Goal: Browse casually: Explore the website without a specific task or goal

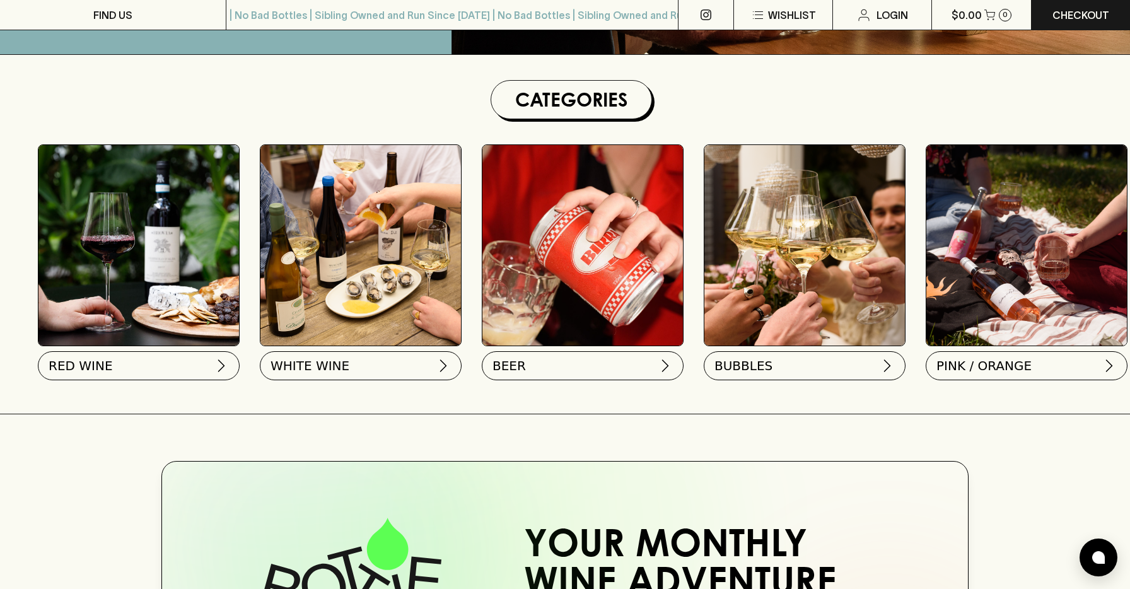
scroll to position [327, 0]
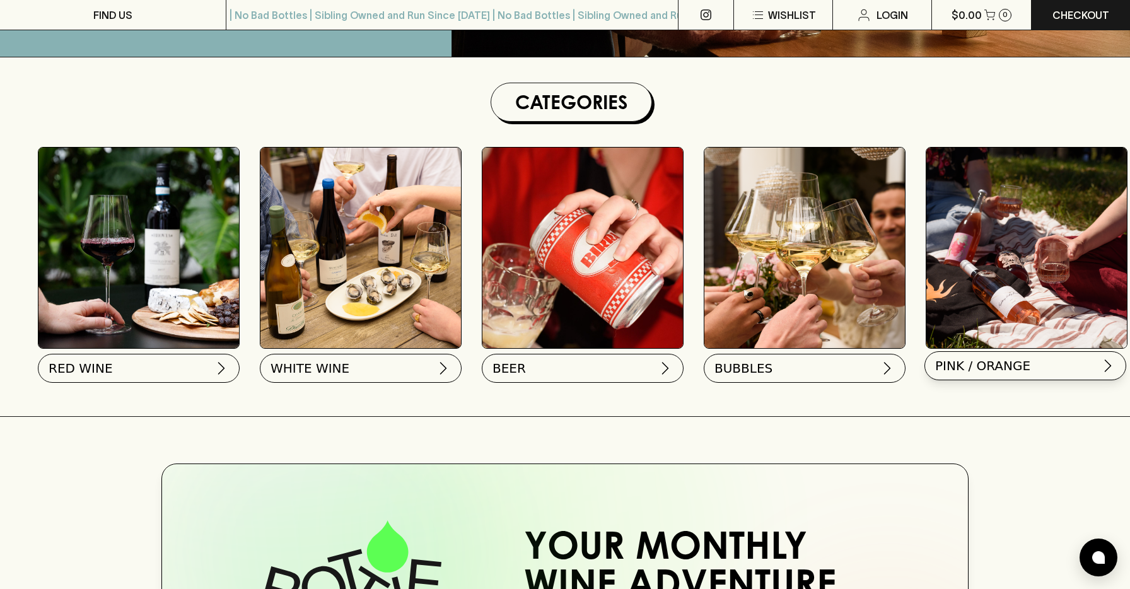
click at [1020, 368] on span "PINK / ORANGE" at bounding box center [982, 366] width 95 height 18
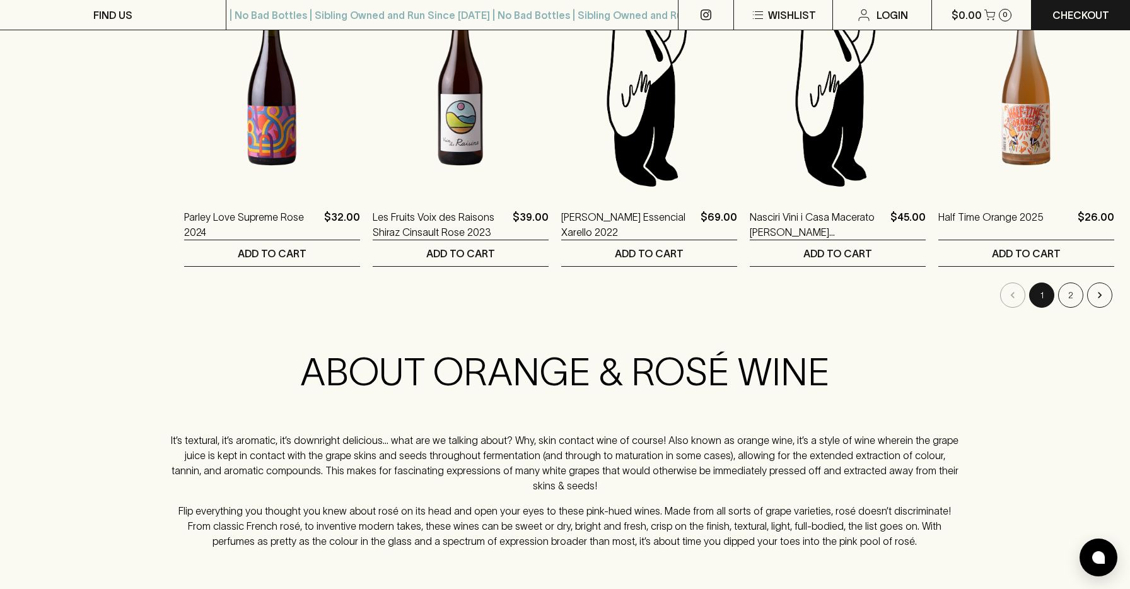
scroll to position [1295, 0]
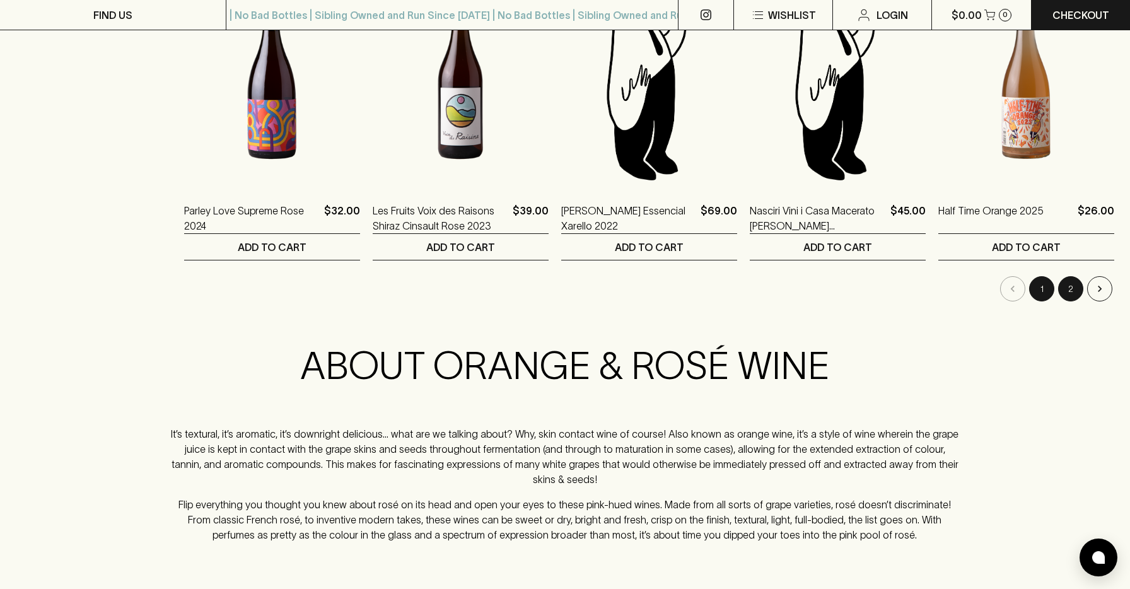
click at [1076, 294] on button "2" at bounding box center [1070, 288] width 25 height 25
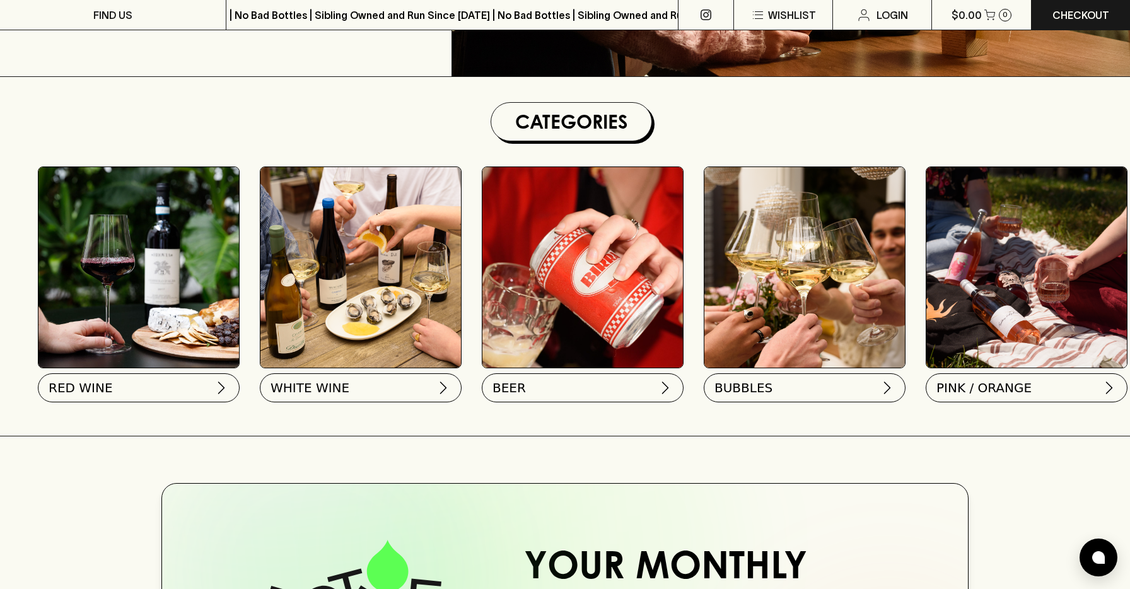
scroll to position [307, 0]
click at [378, 396] on button "WHITE WINE" at bounding box center [360, 385] width 202 height 29
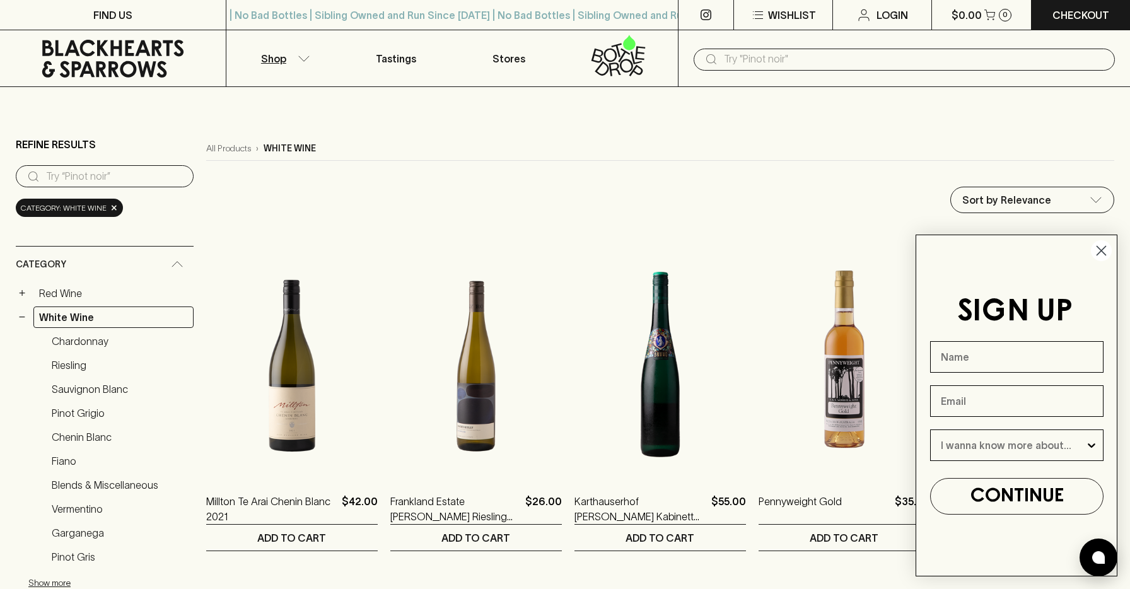
click at [1098, 250] on circle "Close dialog" at bounding box center [1101, 250] width 21 height 21
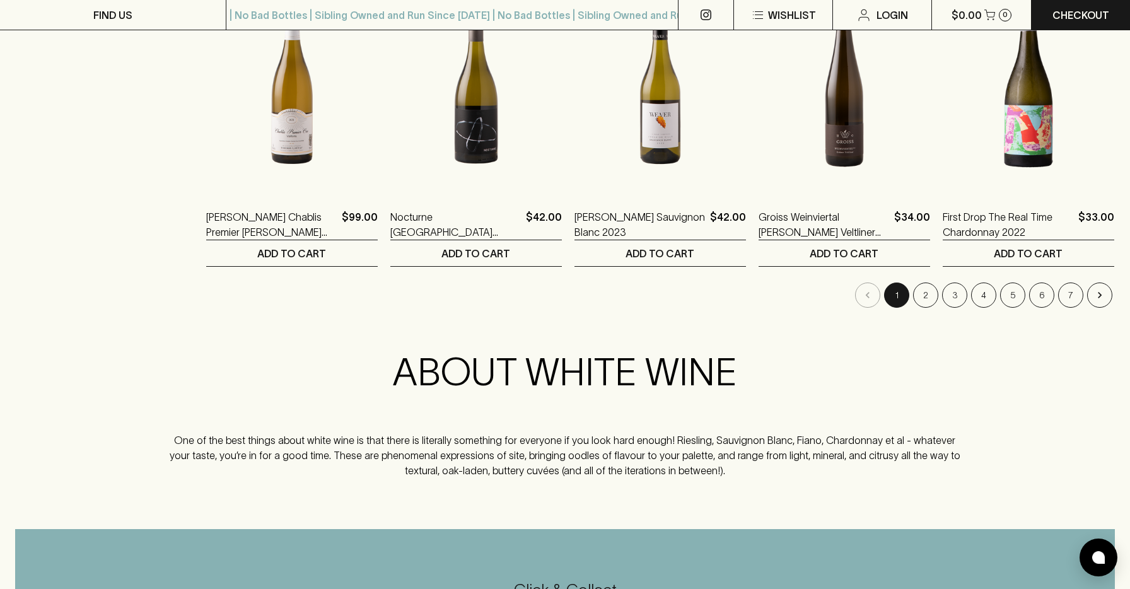
scroll to position [1366, 0]
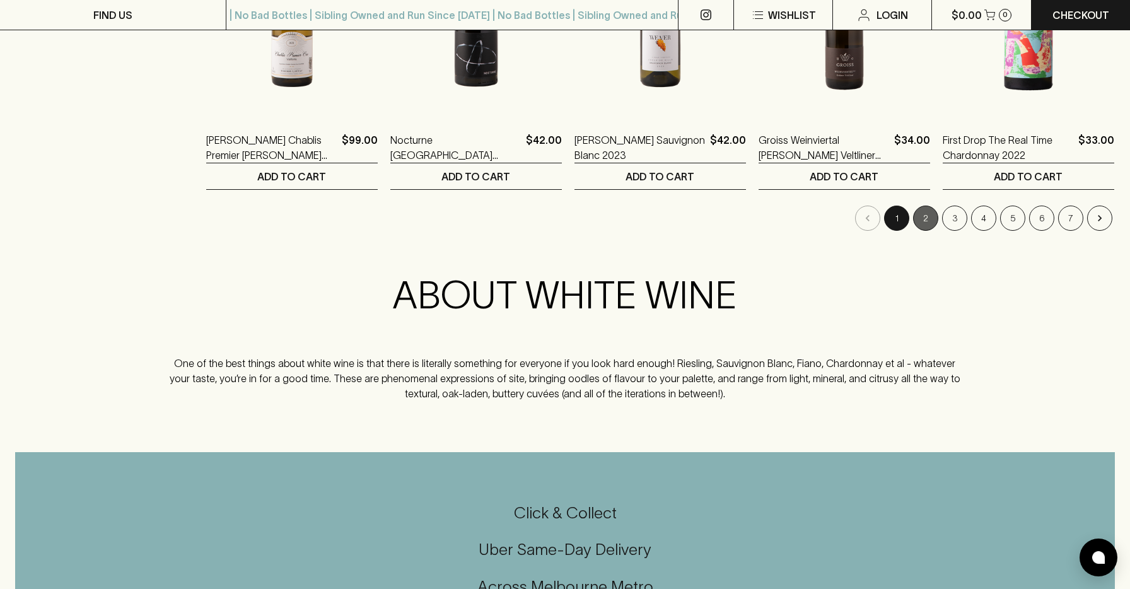
click at [932, 217] on button "2" at bounding box center [925, 218] width 25 height 25
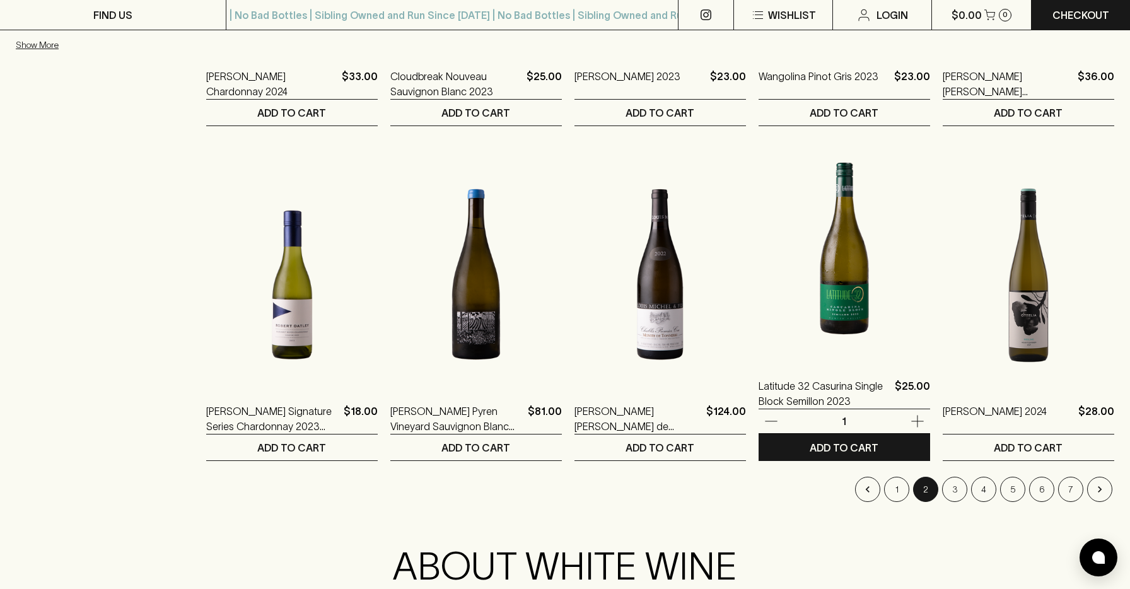
scroll to position [1195, 0]
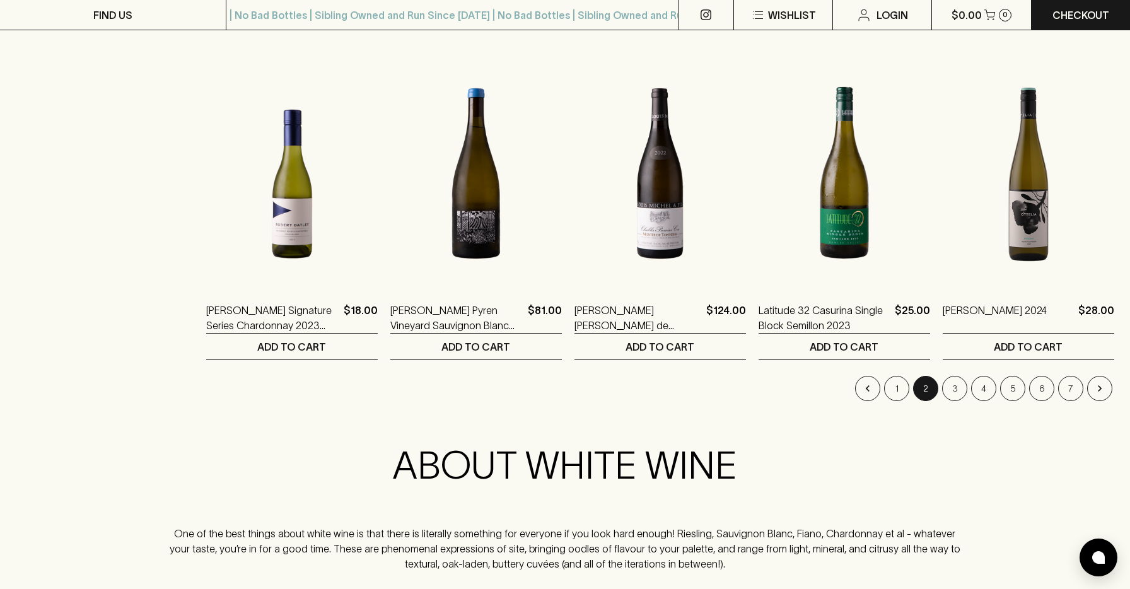
click at [953, 392] on button "3" at bounding box center [954, 388] width 25 height 25
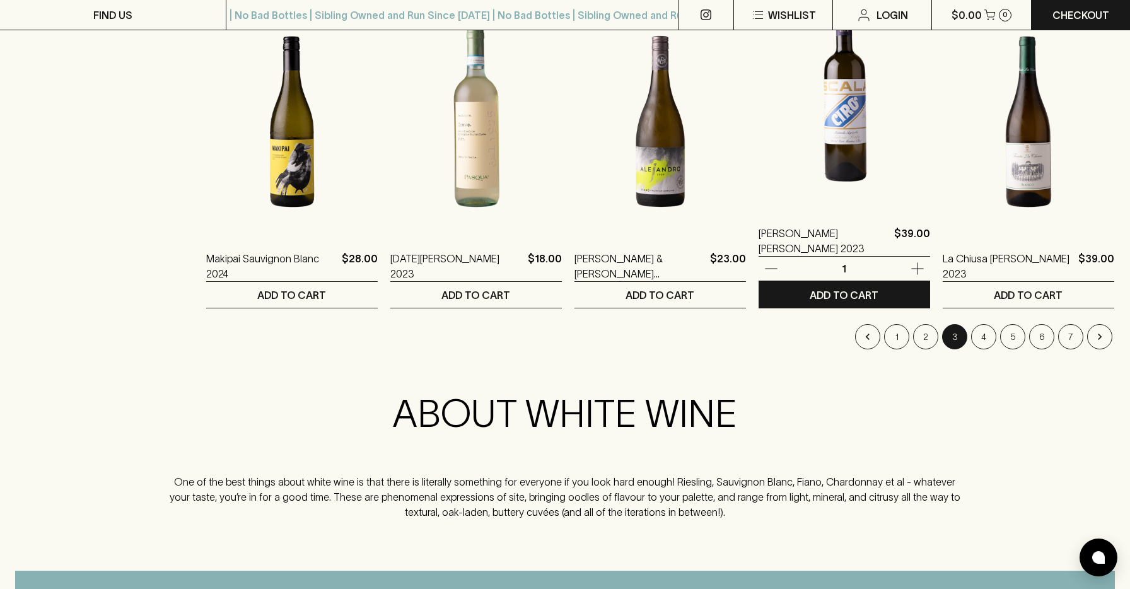
scroll to position [1233, 0]
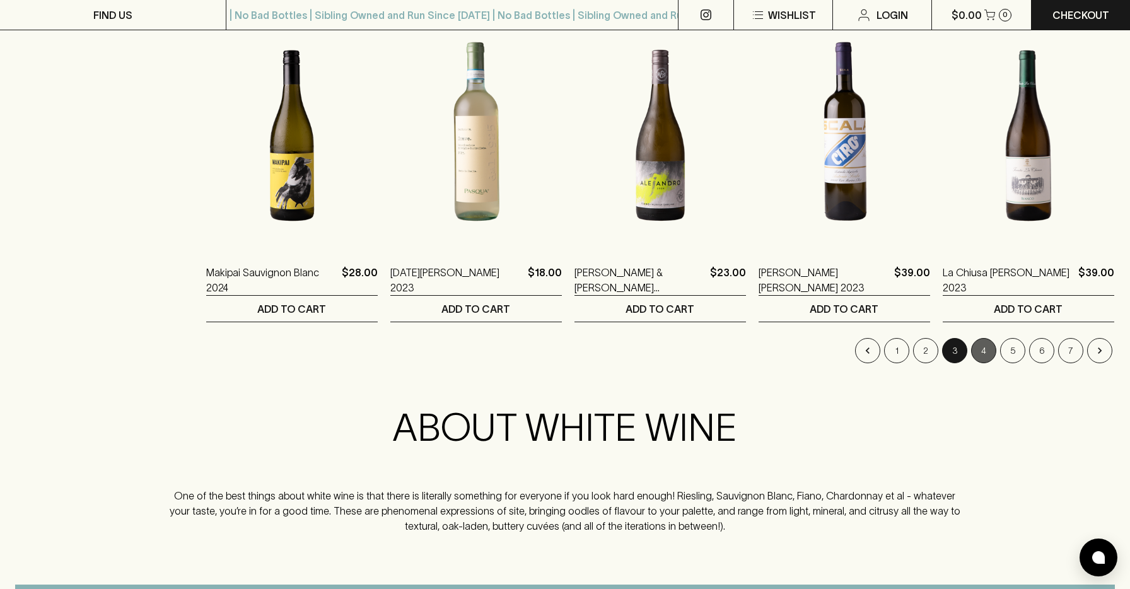
click at [987, 345] on button "4" at bounding box center [983, 350] width 25 height 25
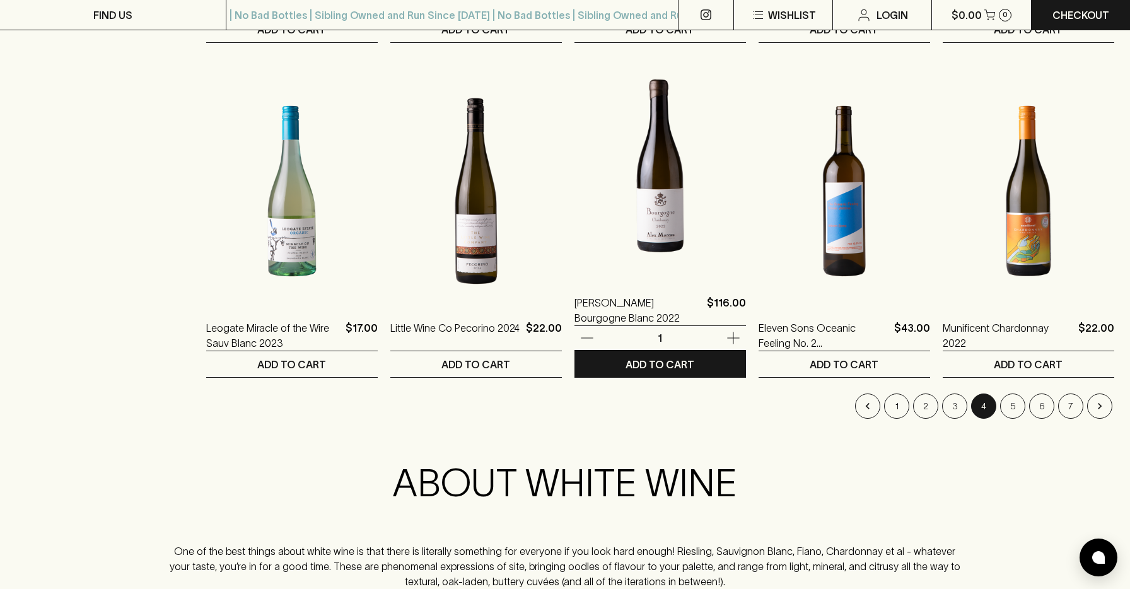
scroll to position [1221, 0]
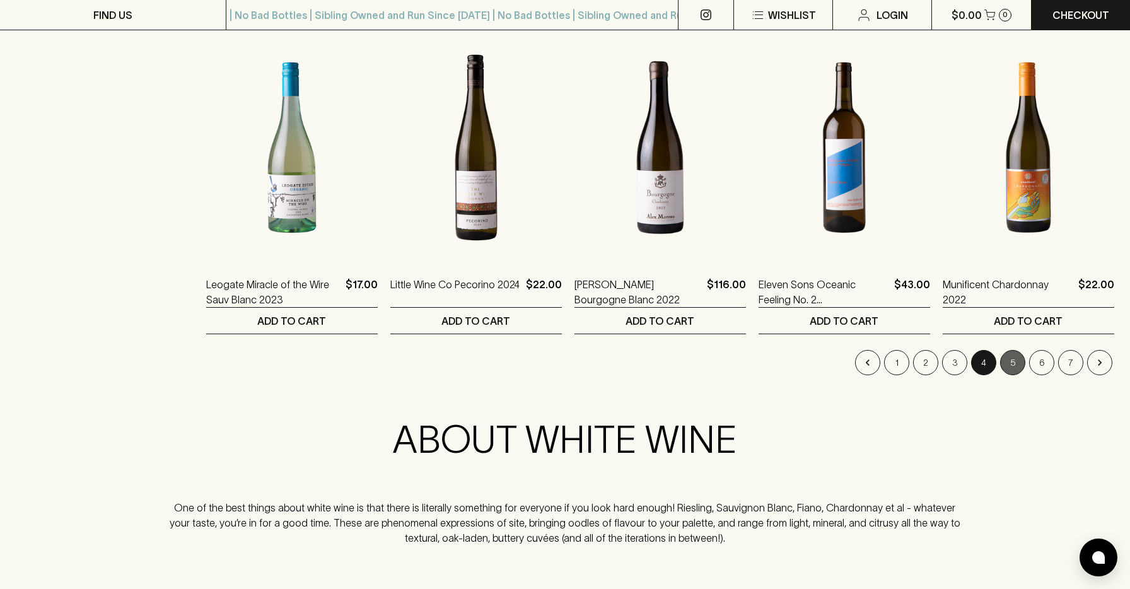
click at [1017, 365] on button "5" at bounding box center [1012, 362] width 25 height 25
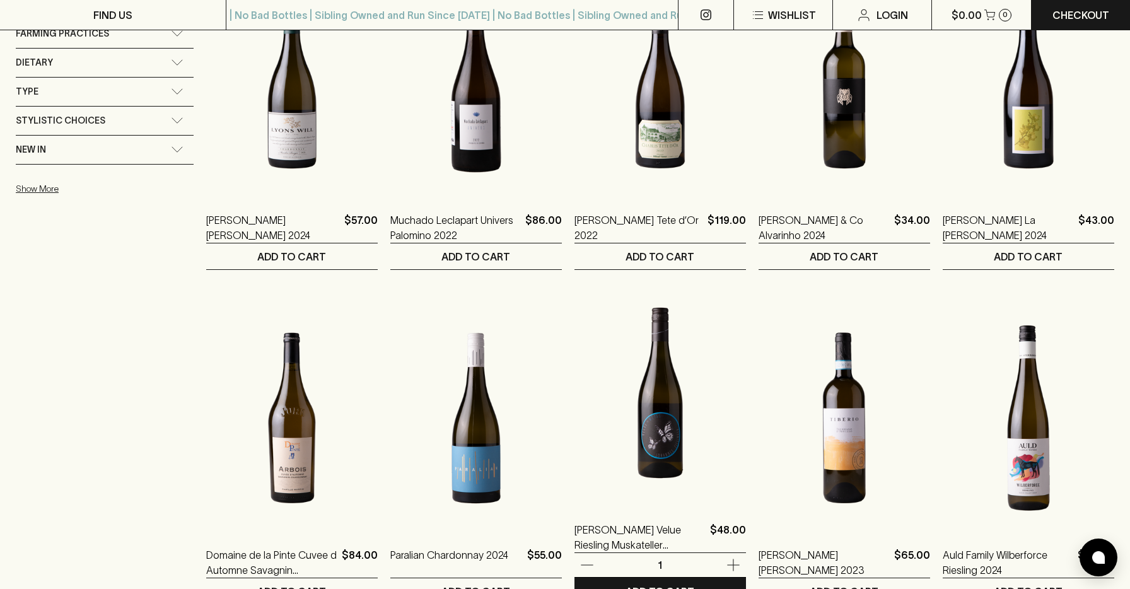
scroll to position [1111, 0]
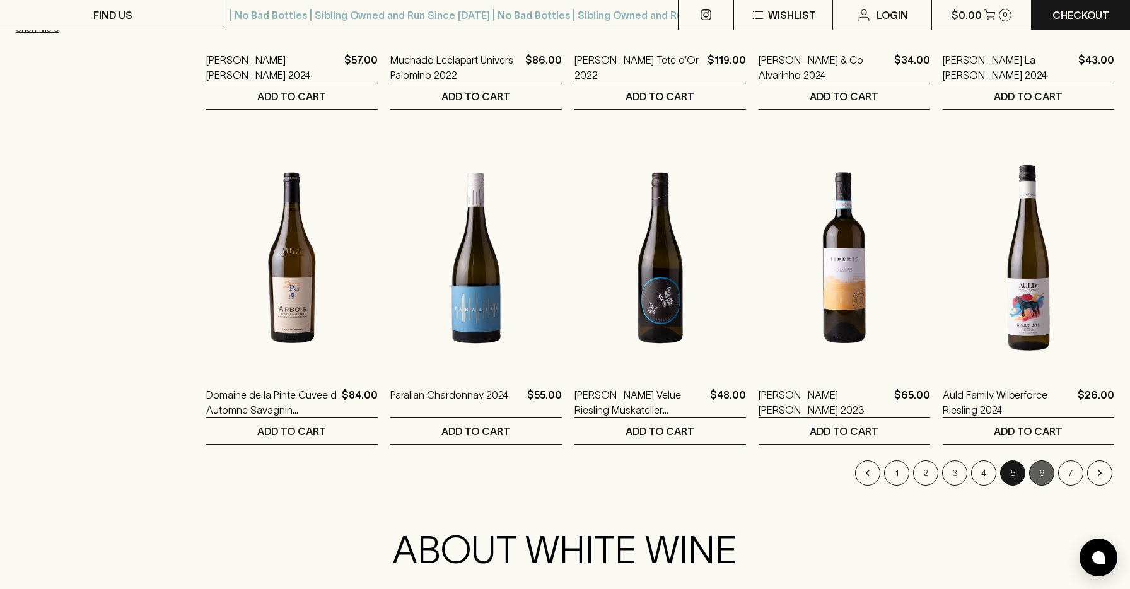
click at [1038, 477] on button "6" at bounding box center [1041, 472] width 25 height 25
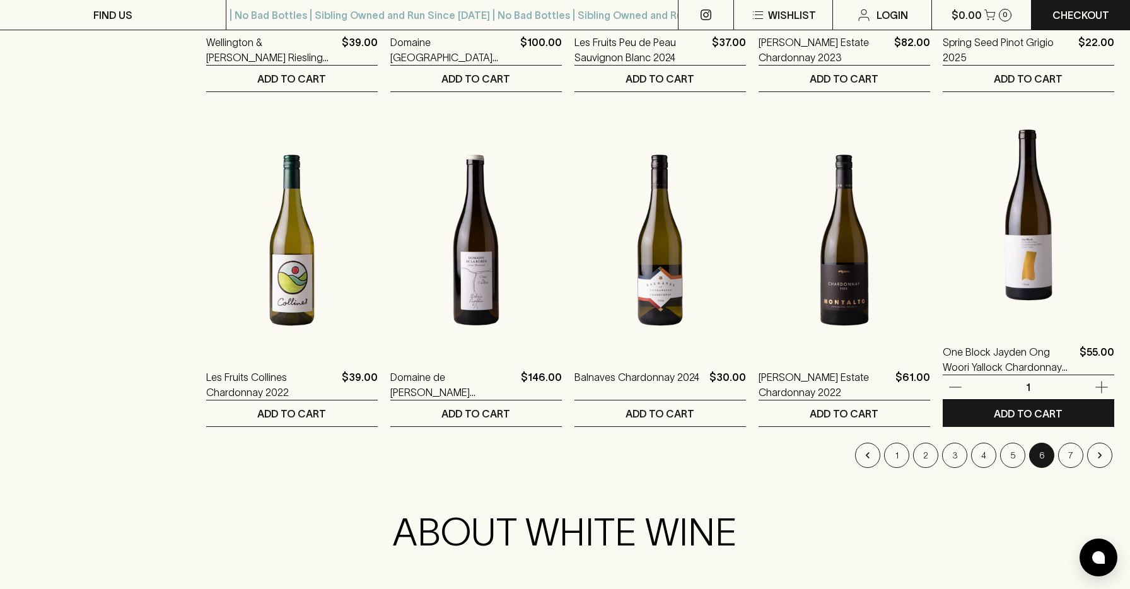
scroll to position [1199, 0]
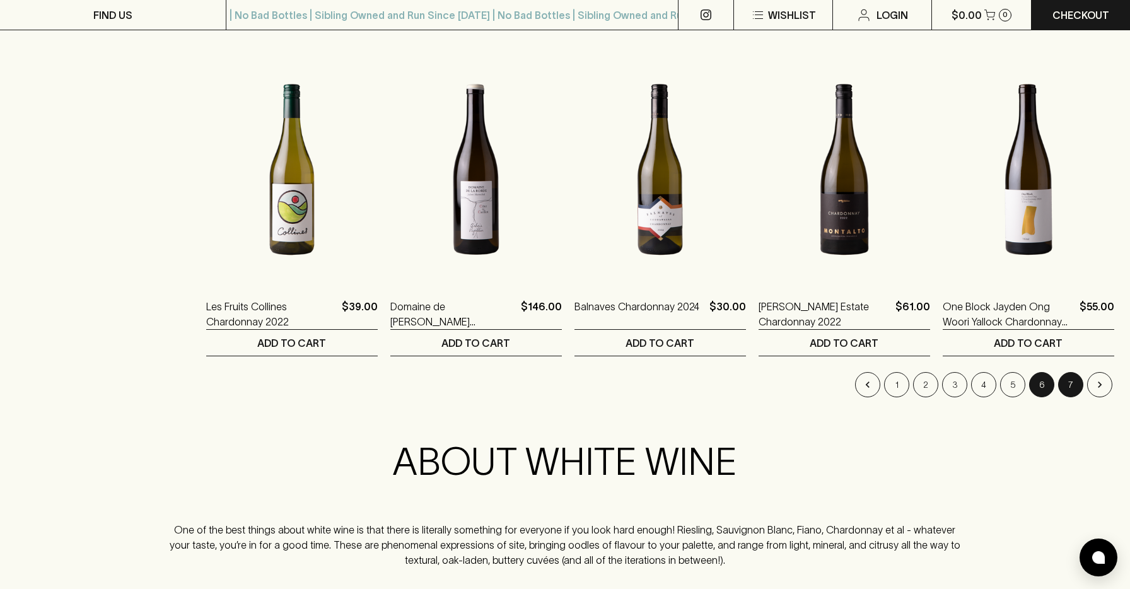
click at [1070, 383] on button "7" at bounding box center [1070, 384] width 25 height 25
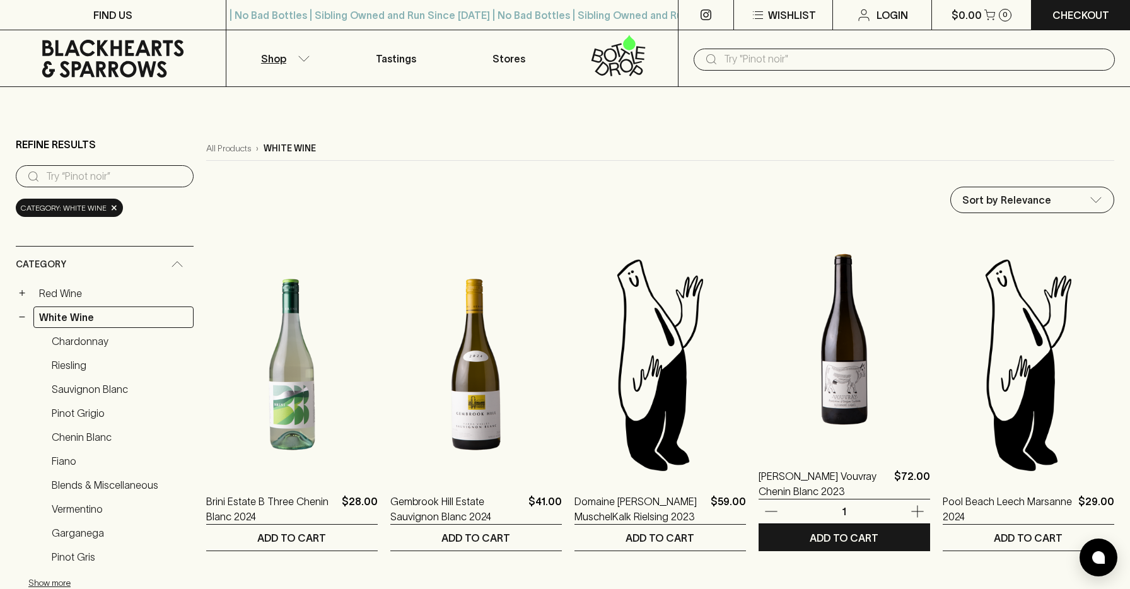
scroll to position [432, 0]
